Goal: Transaction & Acquisition: Download file/media

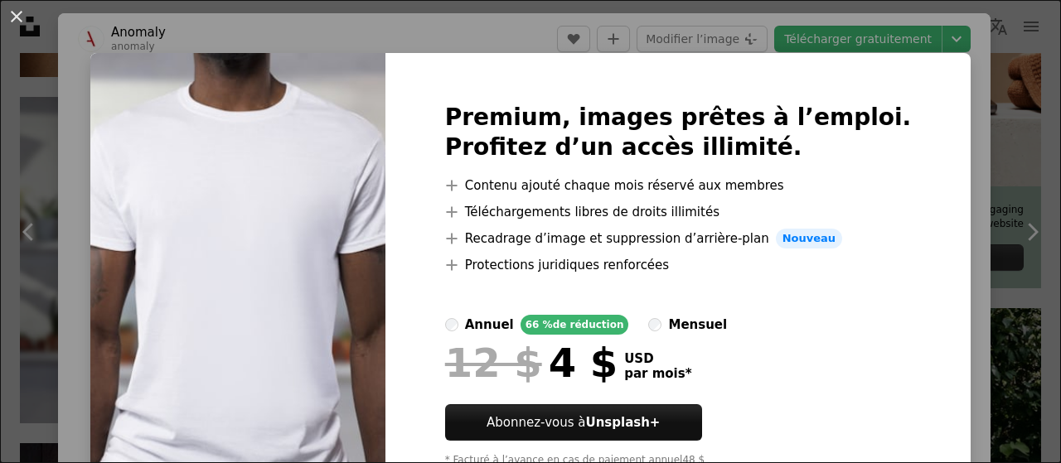
scroll to position [598, 0]
click at [334, 98] on img at bounding box center [237, 291] width 295 height 477
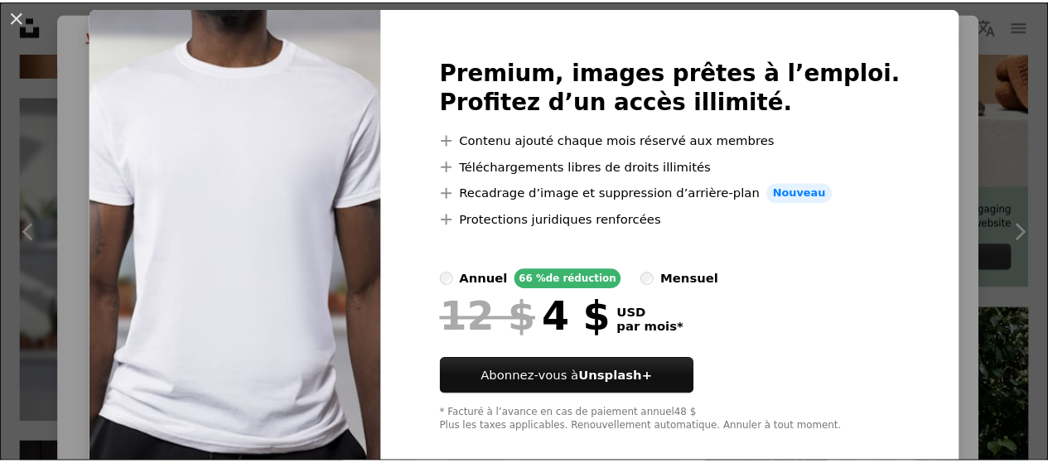
scroll to position [68, 0]
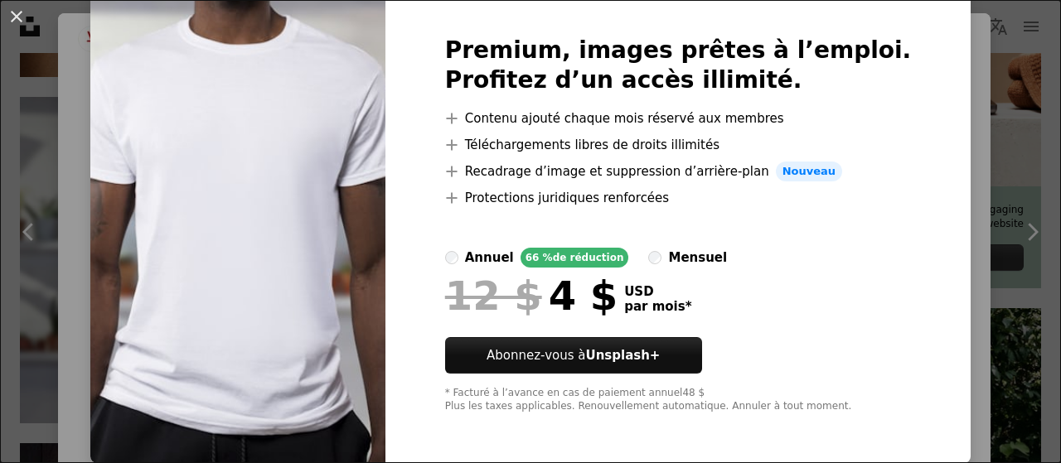
click at [270, 216] on img at bounding box center [237, 224] width 295 height 477
click at [17, 18] on button "An X shape" at bounding box center [17, 17] width 20 height 20
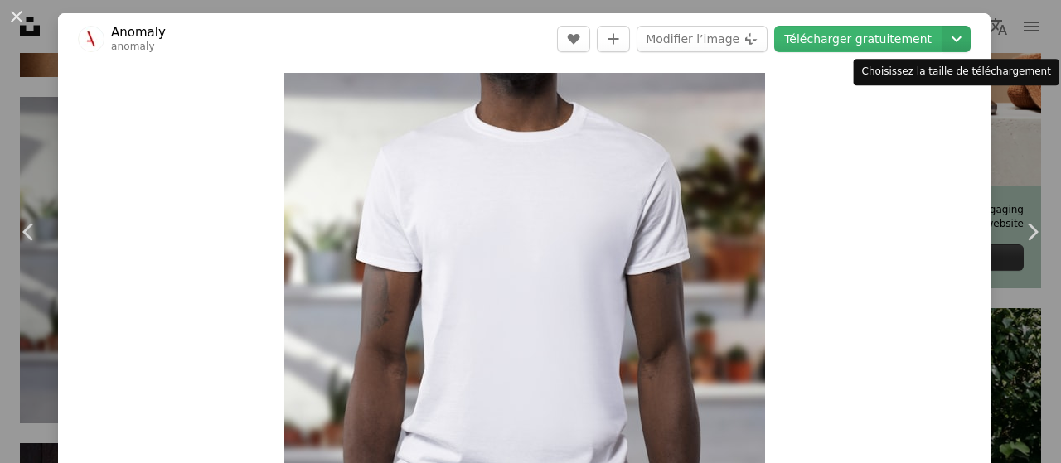
click at [948, 39] on icon "Chevron down" at bounding box center [956, 39] width 27 height 20
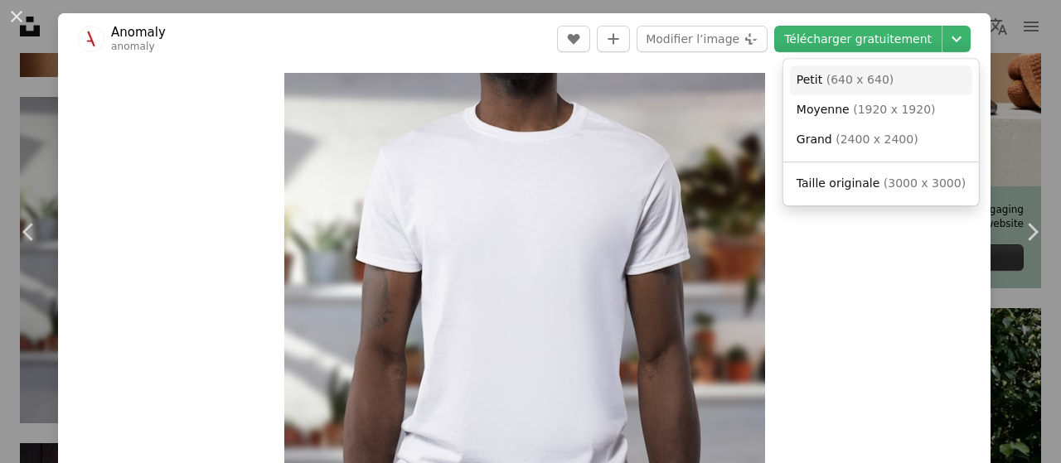
click at [885, 75] on link "Petit ( 640 x 640 )" at bounding box center [881, 80] width 182 height 30
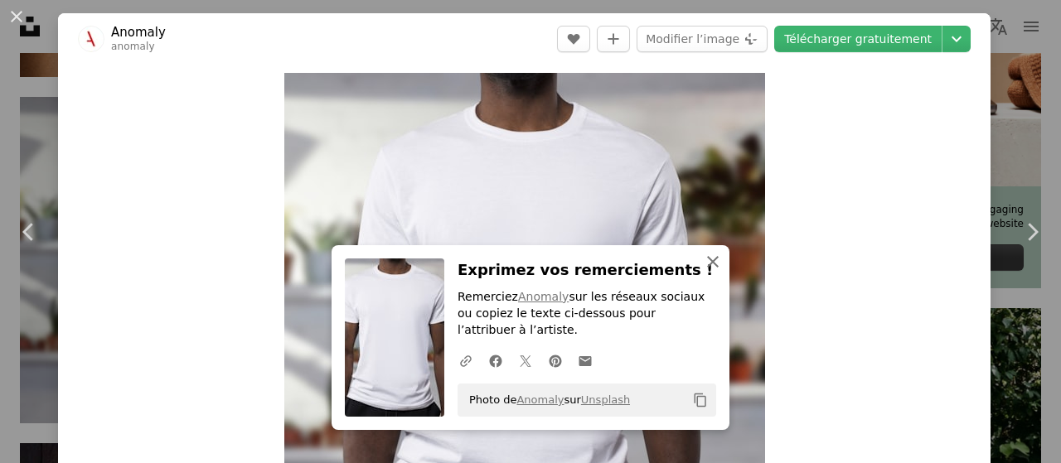
click at [709, 264] on icon "button" at bounding box center [713, 262] width 12 height 12
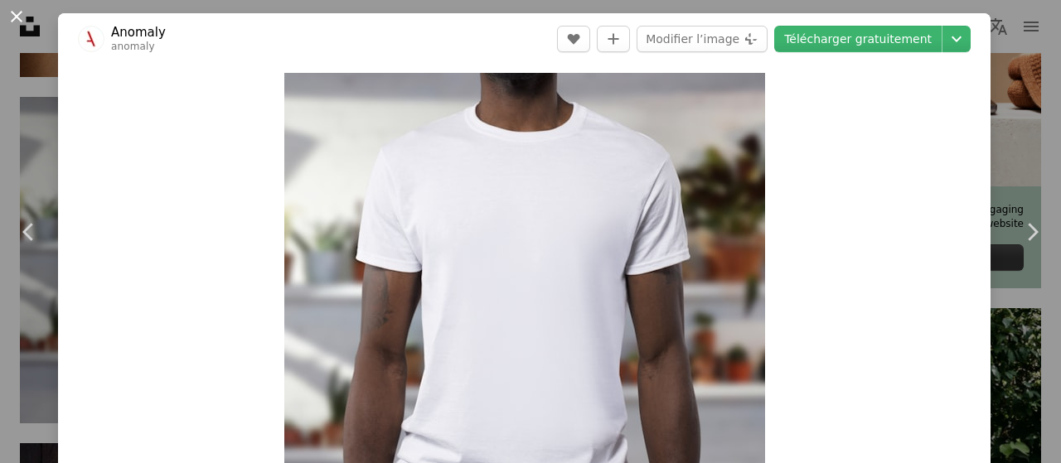
click at [12, 11] on button "An X shape" at bounding box center [17, 17] width 20 height 20
